Goal: Complete application form

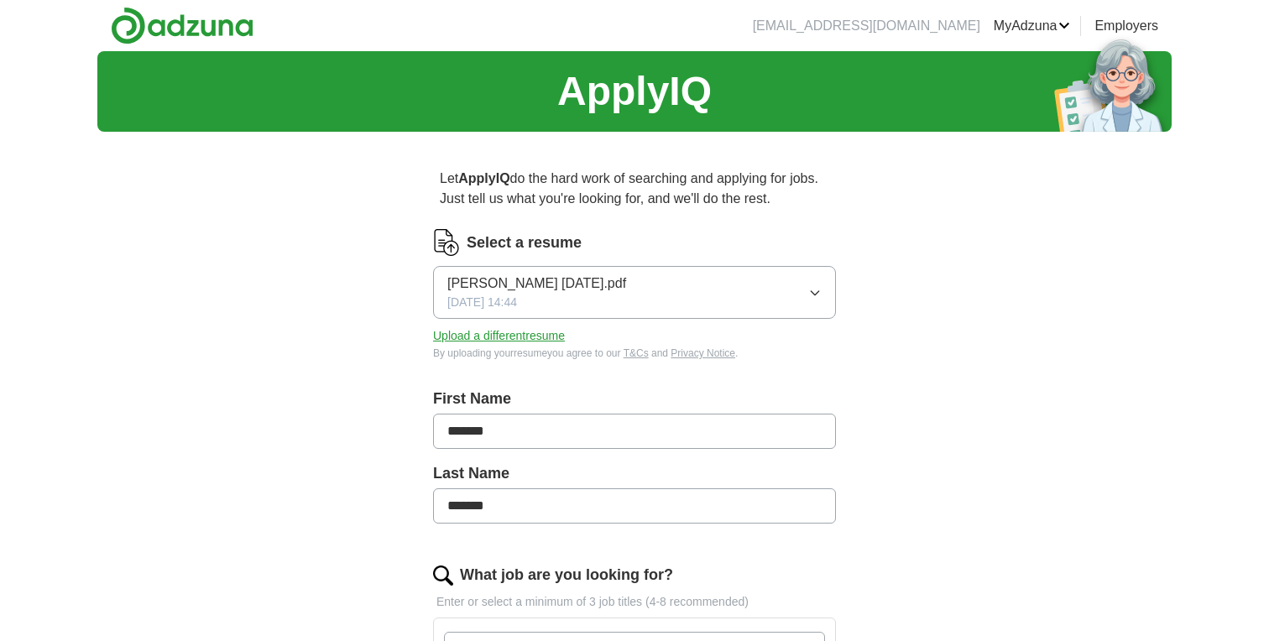
click at [679, 280] on button "[PERSON_NAME] [DATE].pdf [DATE] 14:44" at bounding box center [634, 292] width 403 height 53
click at [551, 388] on label "First Name" at bounding box center [634, 399] width 403 height 23
click at [510, 337] on button "Upload a different resume" at bounding box center [499, 336] width 132 height 18
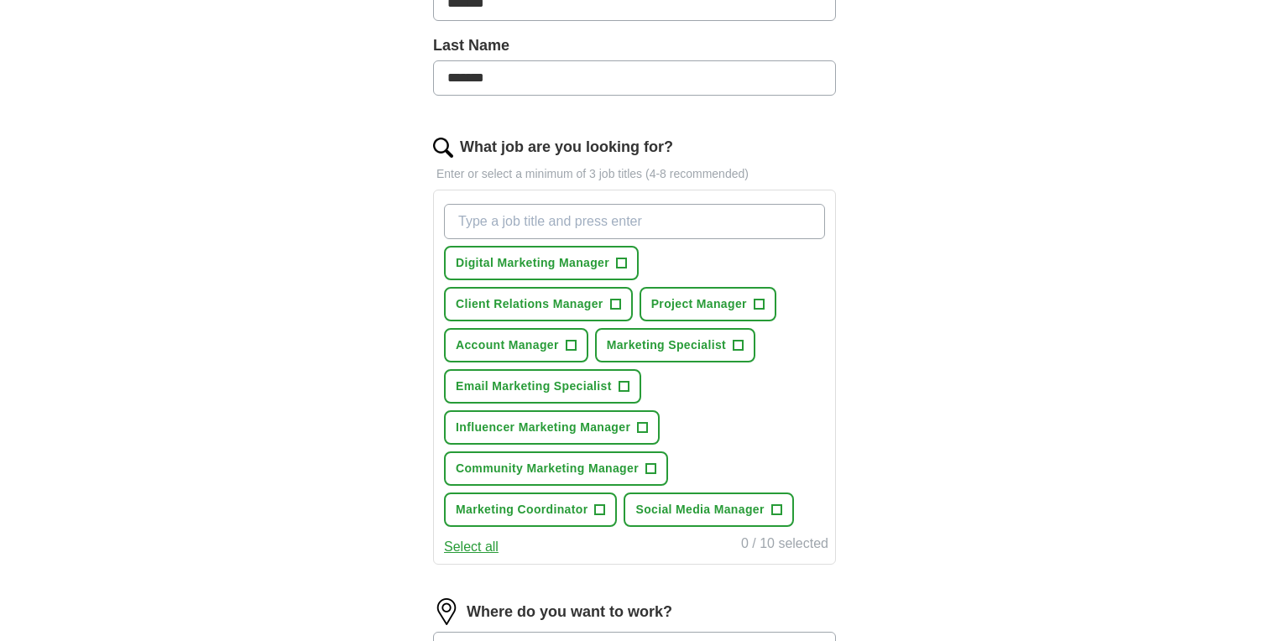
scroll to position [437, 0]
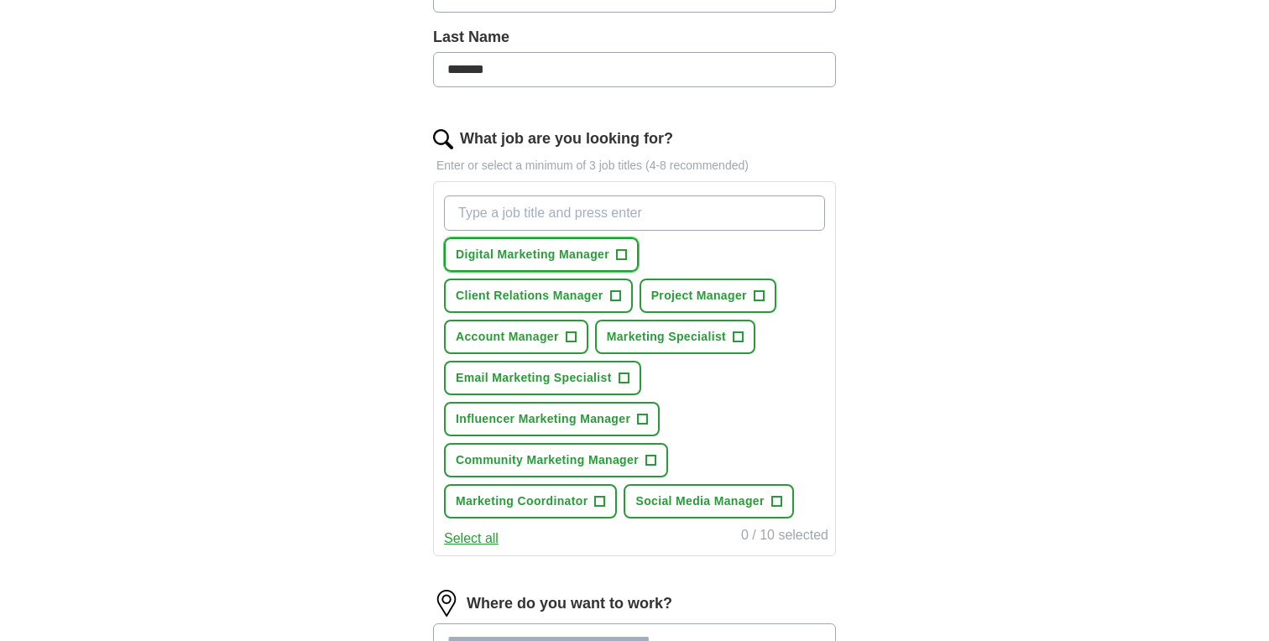
click at [621, 254] on span "+" at bounding box center [622, 255] width 10 height 13
click at [604, 304] on button "Client Relations Manager +" at bounding box center [538, 296] width 189 height 34
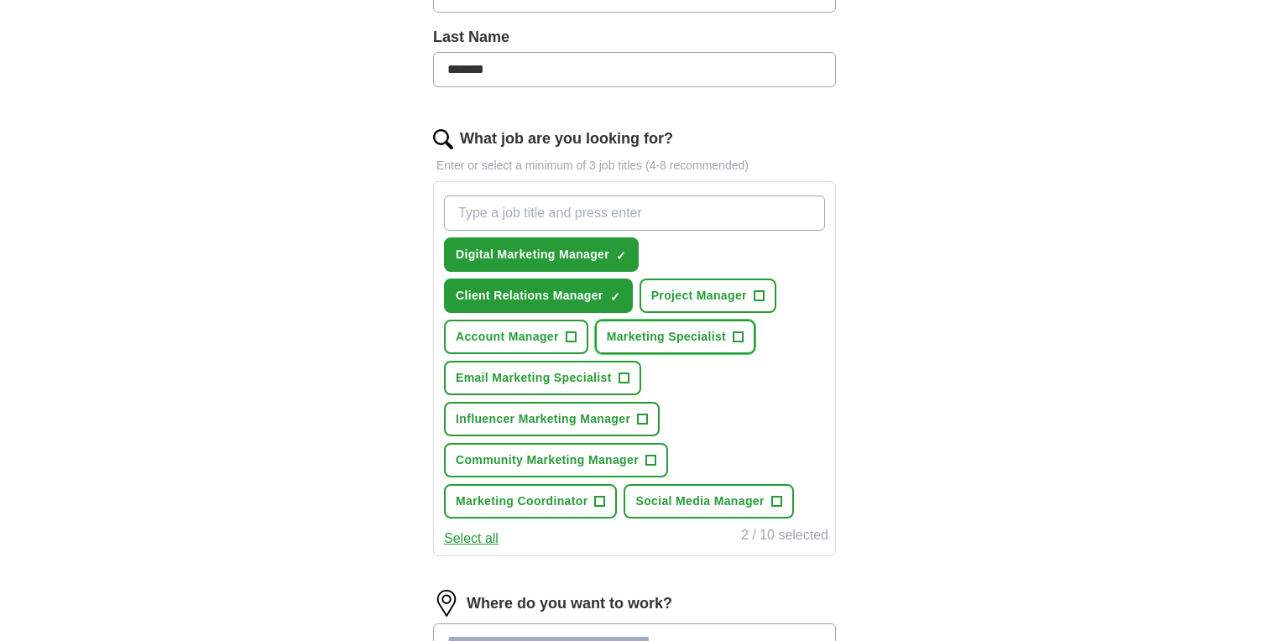
click at [652, 345] on span "Marketing Specialist" at bounding box center [666, 337] width 119 height 18
click at [614, 376] on button "Email Marketing Specialist +" at bounding box center [542, 378] width 197 height 34
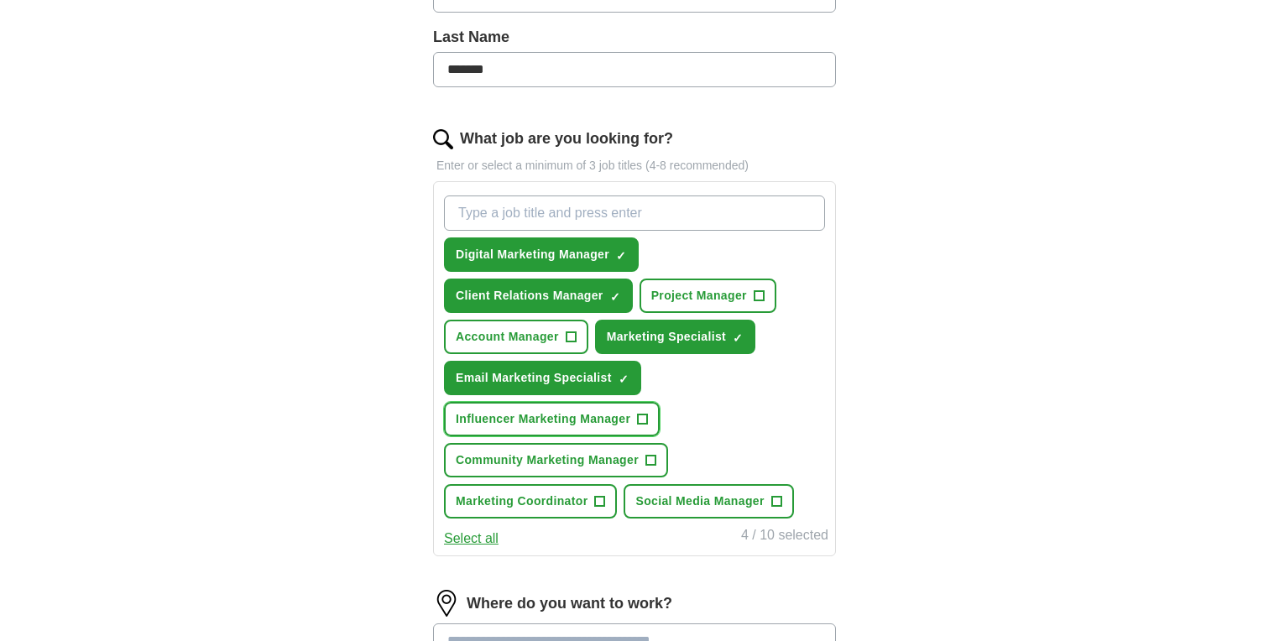
click at [620, 416] on span "Influencer Marketing Manager" at bounding box center [543, 420] width 175 height 18
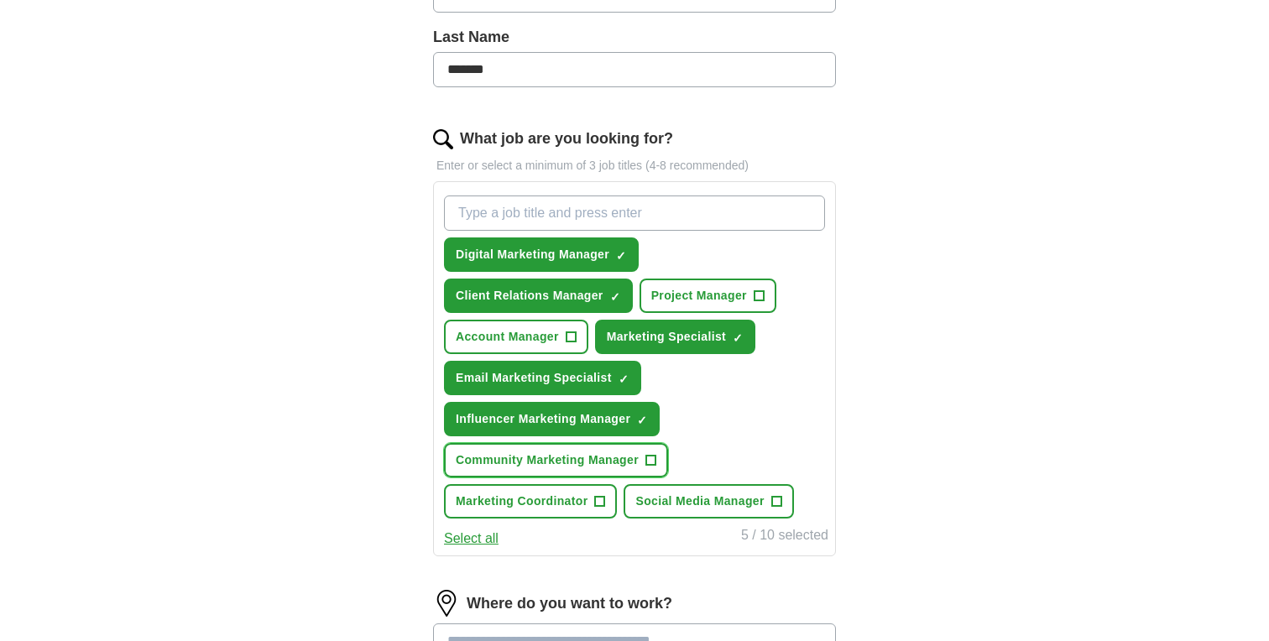
click at [632, 451] on button "Community Marketing Manager +" at bounding box center [556, 460] width 224 height 34
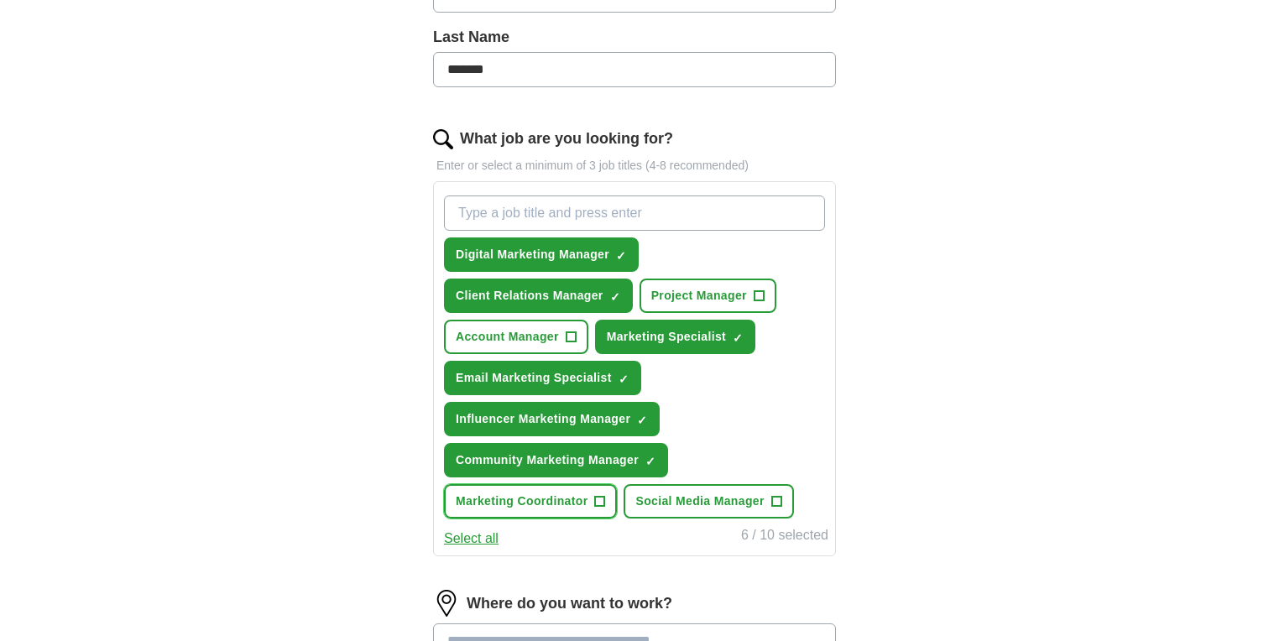
click at [583, 517] on button "Marketing Coordinator +" at bounding box center [530, 501] width 173 height 34
click at [683, 518] on button "Social Media Manager +" at bounding box center [709, 501] width 170 height 34
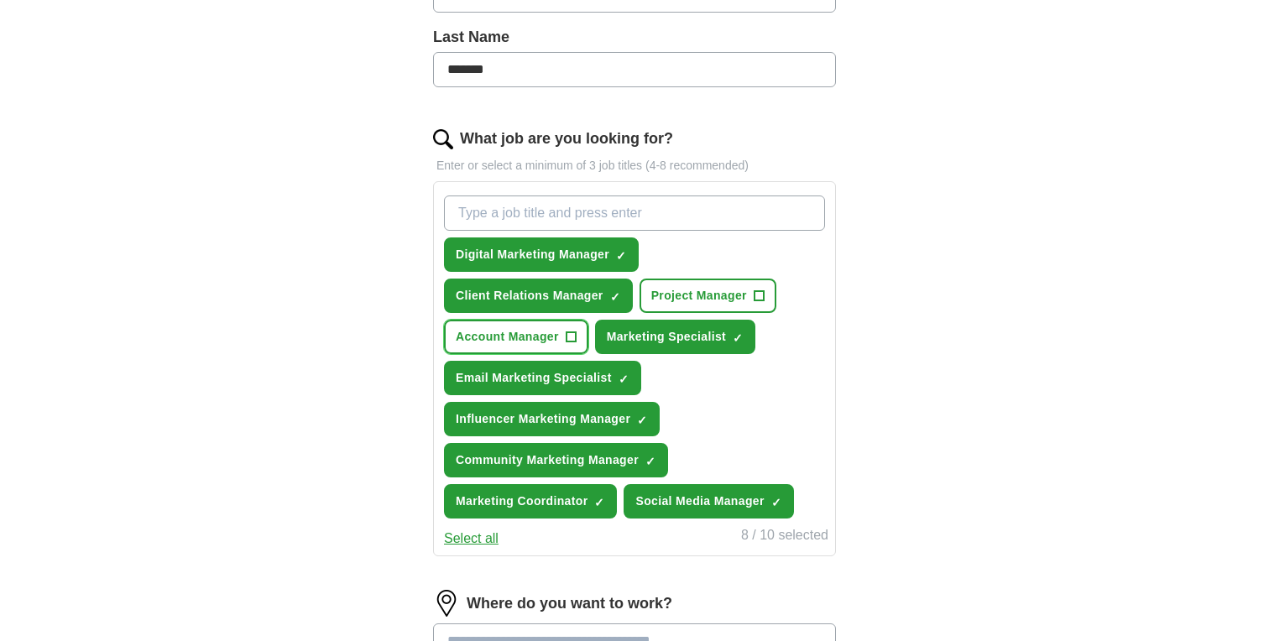
click at [552, 338] on span "Account Manager" at bounding box center [507, 337] width 103 height 18
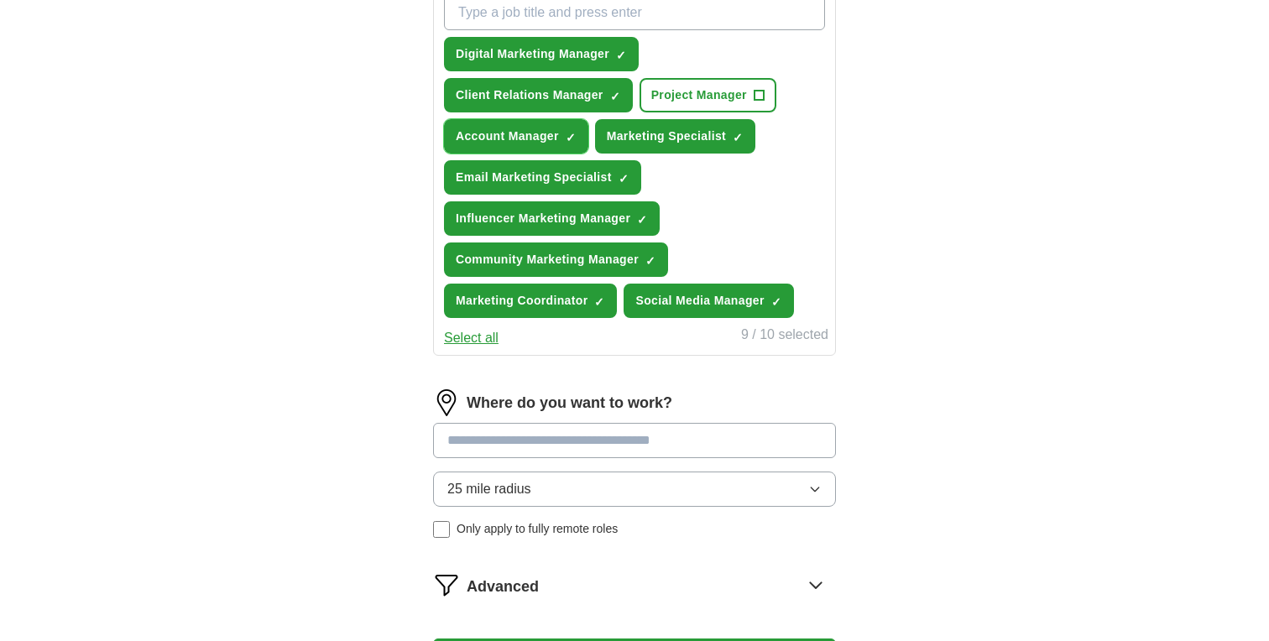
scroll to position [885, 0]
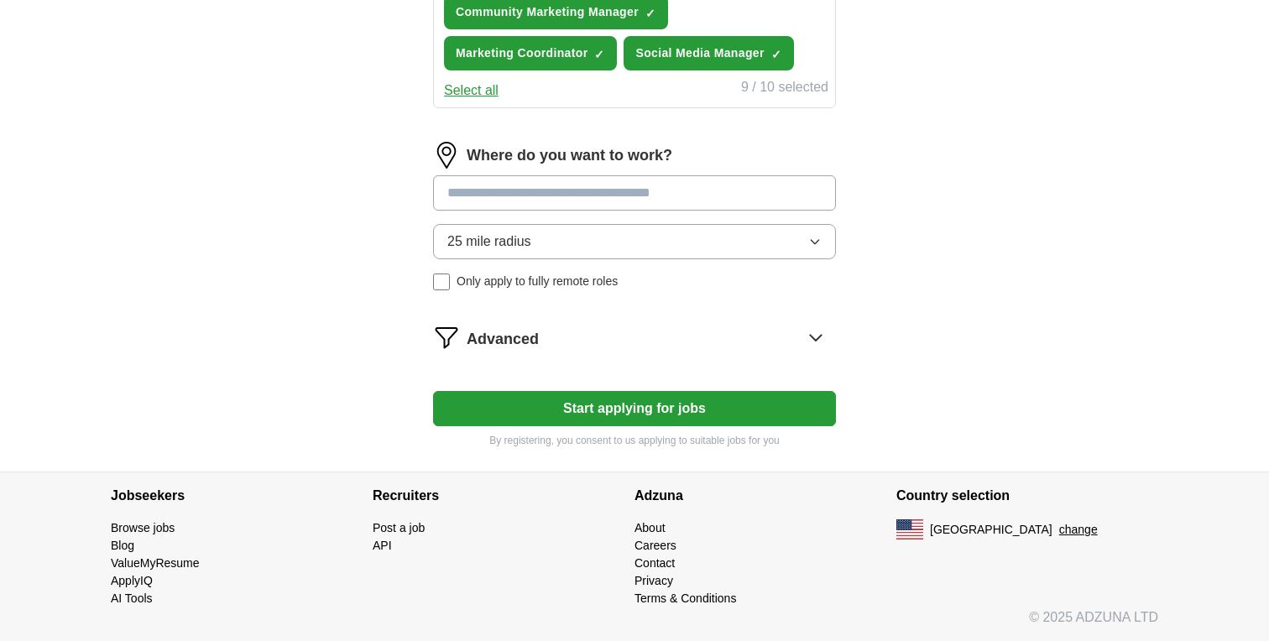
click at [655, 412] on button "Start applying for jobs" at bounding box center [634, 408] width 403 height 35
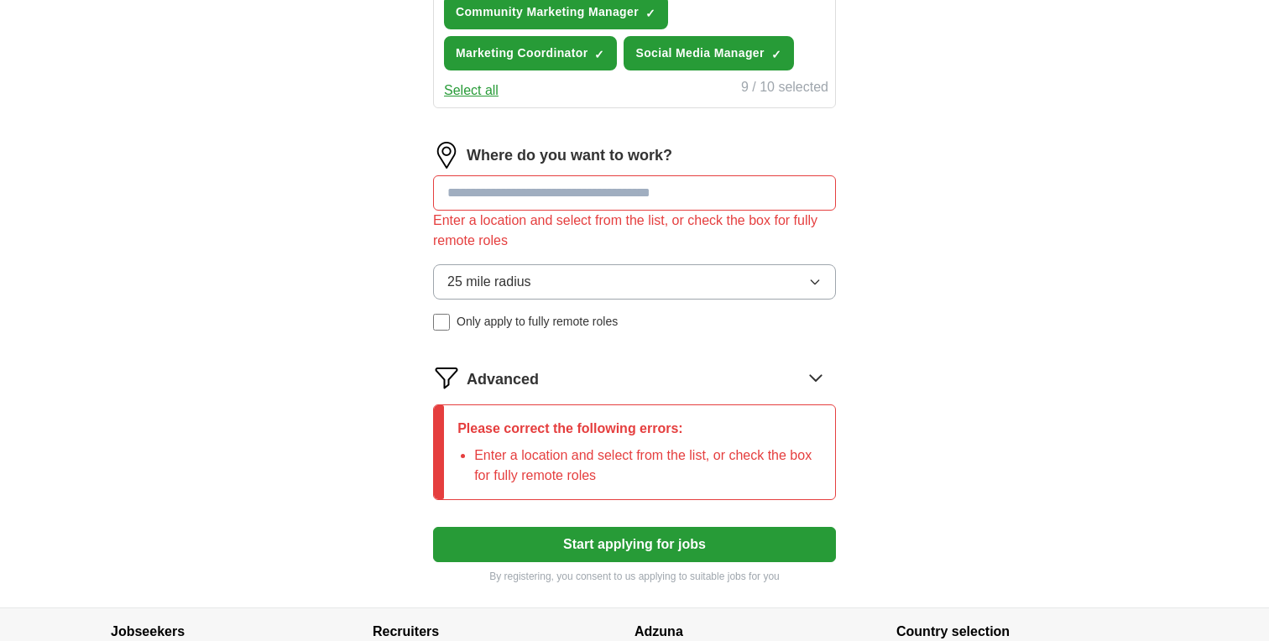
click at [697, 192] on input at bounding box center [634, 192] width 403 height 35
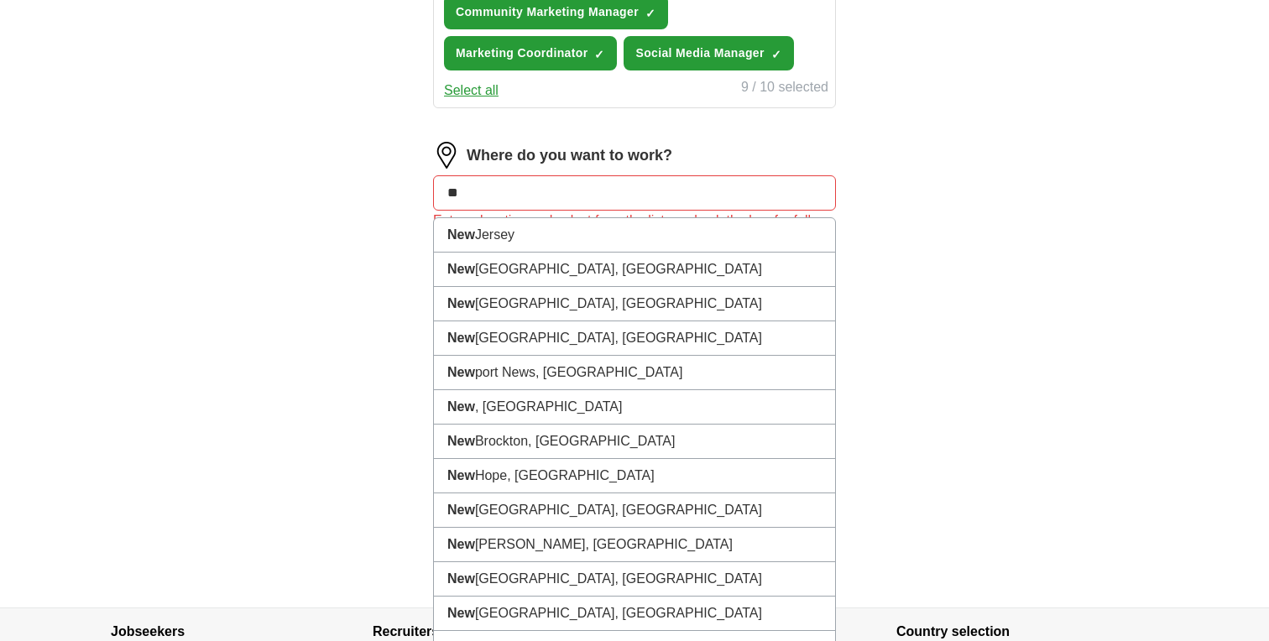
type input "*"
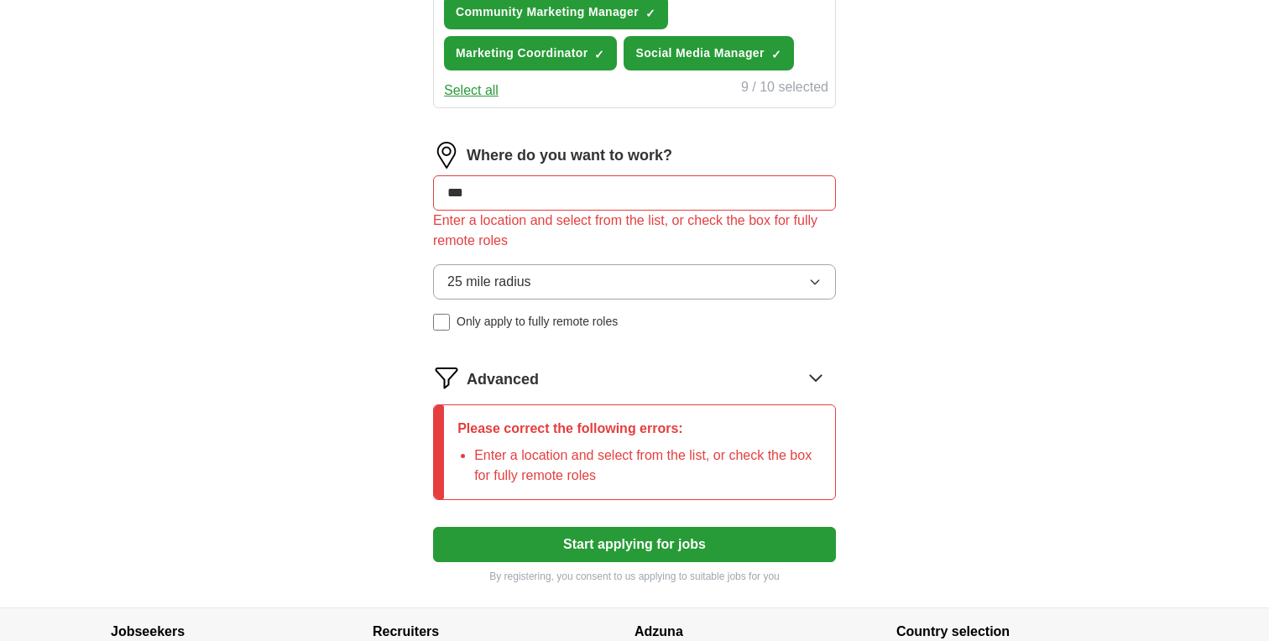
type input "***"
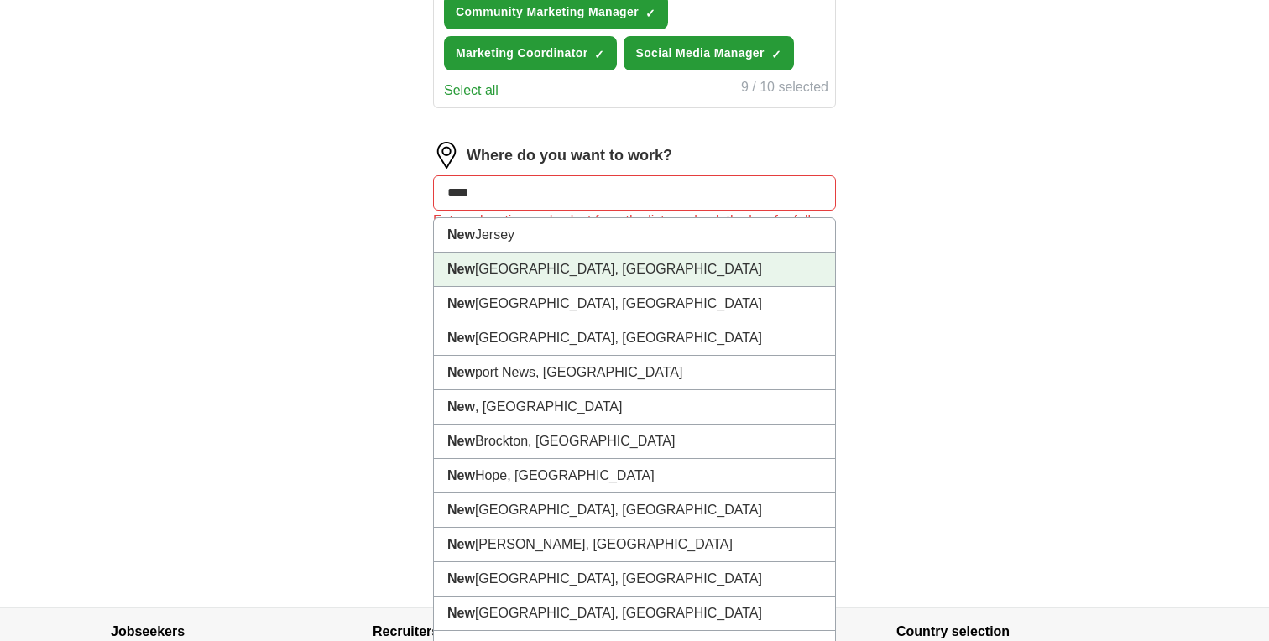
click at [576, 270] on li "[GEOGRAPHIC_DATA], [GEOGRAPHIC_DATA]" at bounding box center [634, 270] width 401 height 34
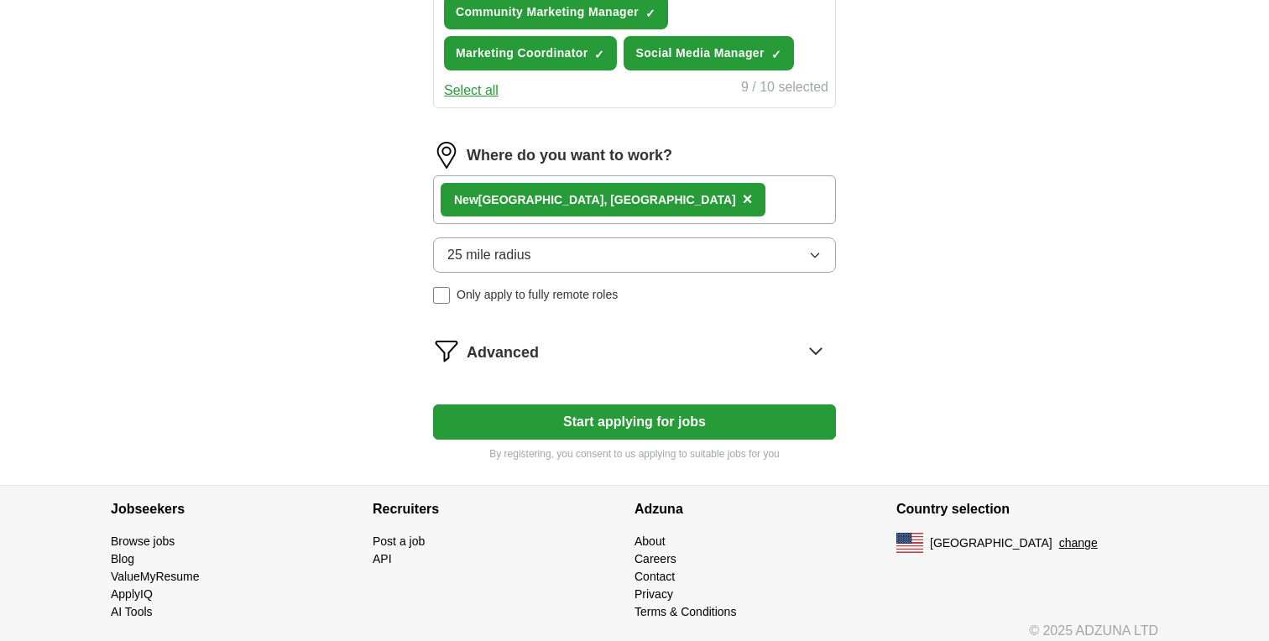
click at [589, 430] on button "Start applying for jobs" at bounding box center [634, 422] width 403 height 35
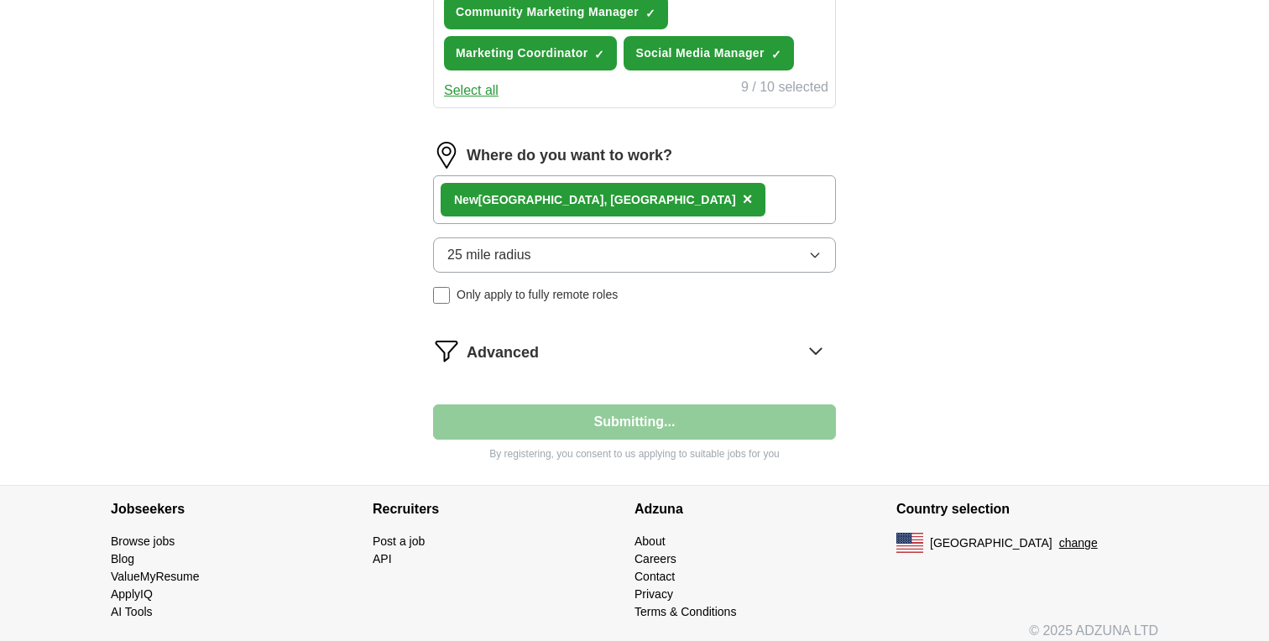
select select "**"
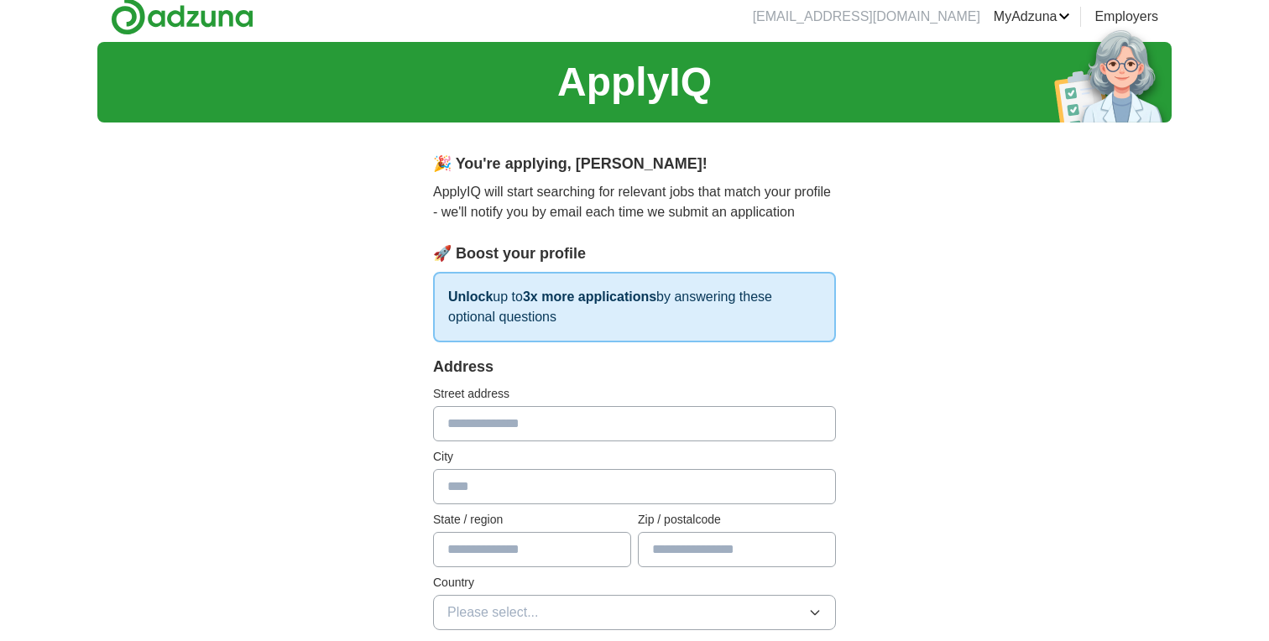
scroll to position [0, 0]
